Goal: Task Accomplishment & Management: Manage account settings

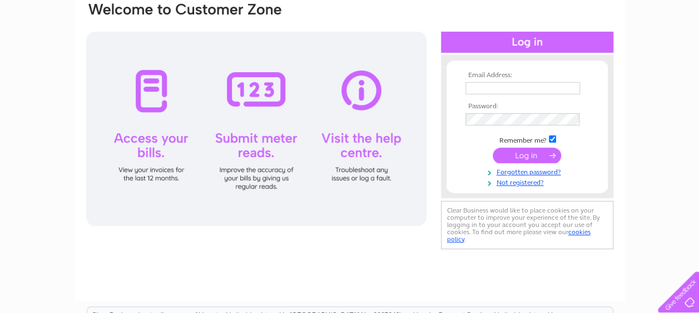
scroll to position [111, 0]
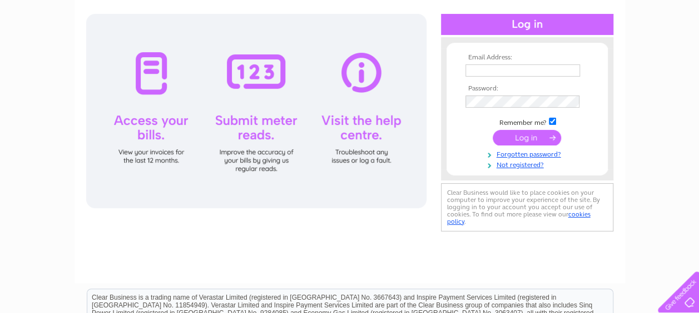
type input "[EMAIL_ADDRESS][DOMAIN_NAME]"
click at [521, 137] on input "submit" at bounding box center [526, 138] width 68 height 16
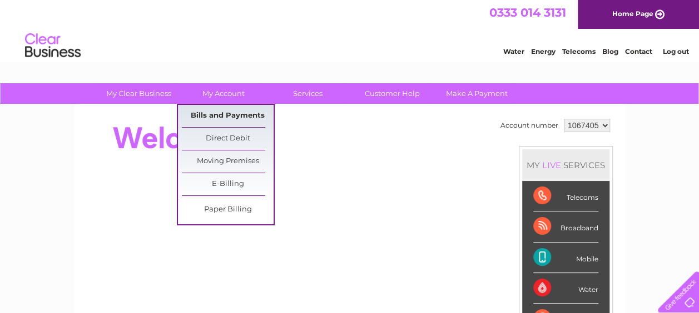
click at [222, 114] on link "Bills and Payments" at bounding box center [228, 116] width 92 height 22
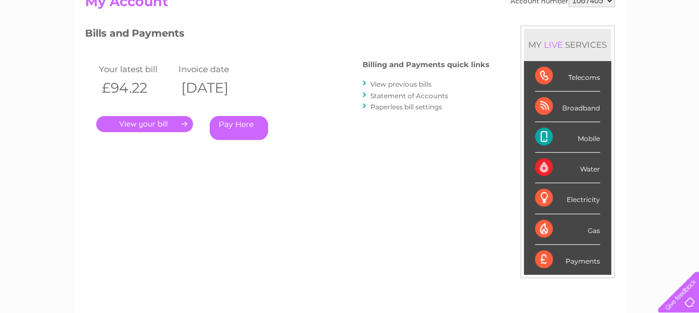
scroll to position [78, 0]
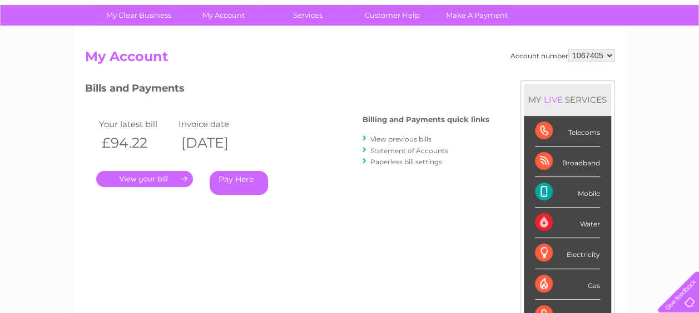
click at [154, 181] on link "." at bounding box center [144, 179] width 97 height 16
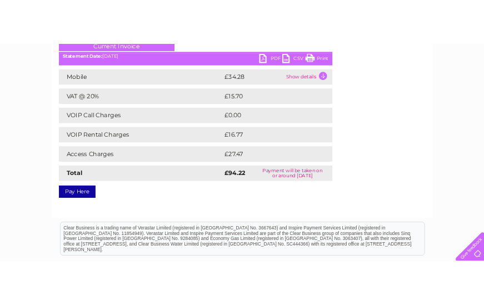
scroll to position [111, 0]
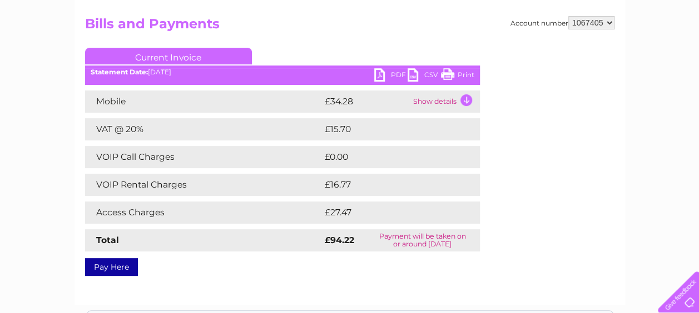
click at [379, 74] on link "PDF" at bounding box center [390, 76] width 33 height 16
